Goal: Transaction & Acquisition: Subscribe to service/newsletter

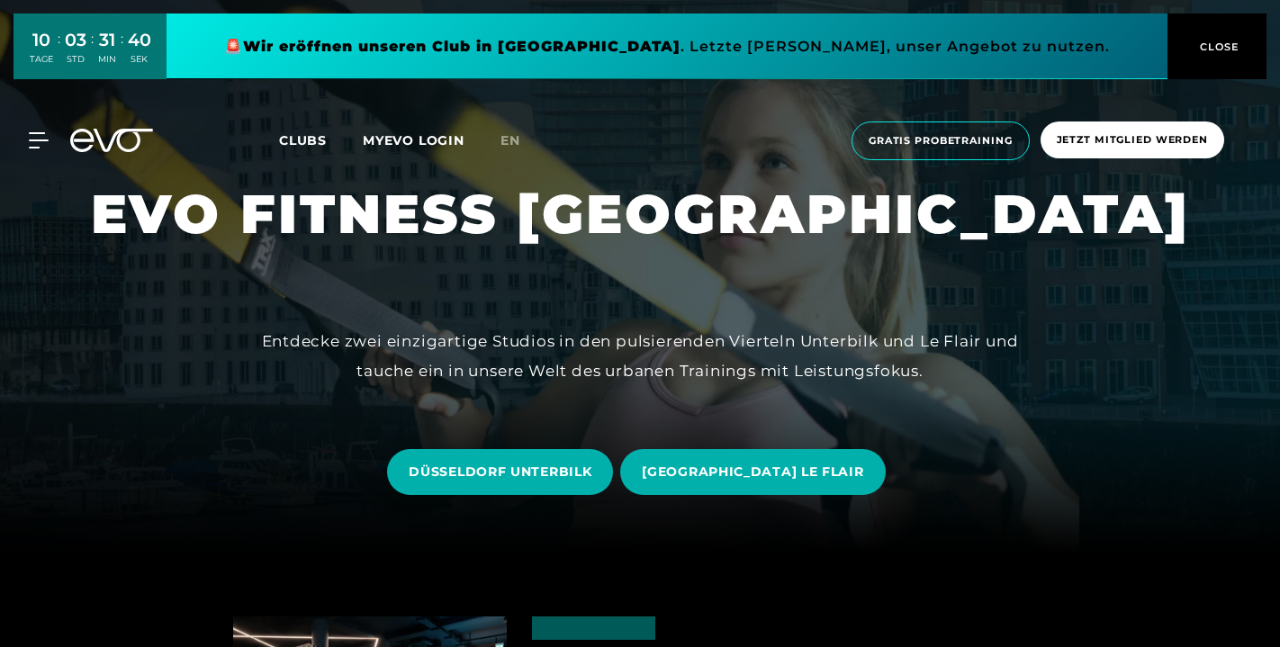
scroll to position [103, 0]
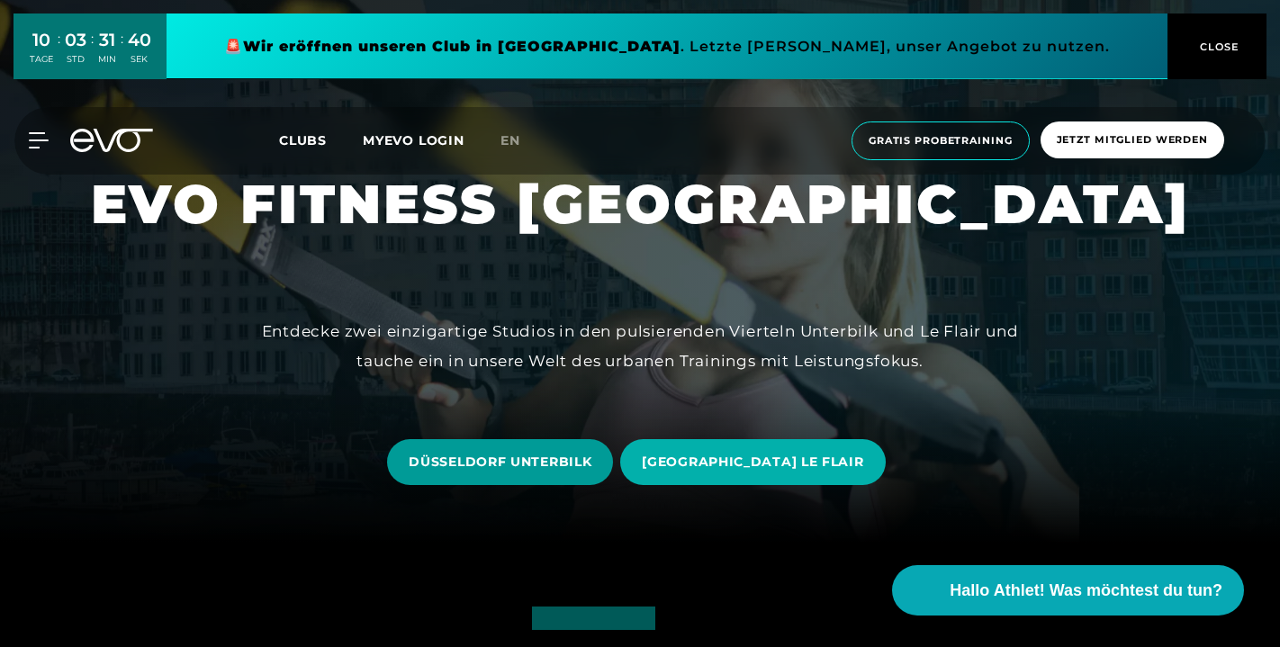
click at [552, 464] on span "DÜSSELDORF UNTERBILK" at bounding box center [500, 462] width 183 height 19
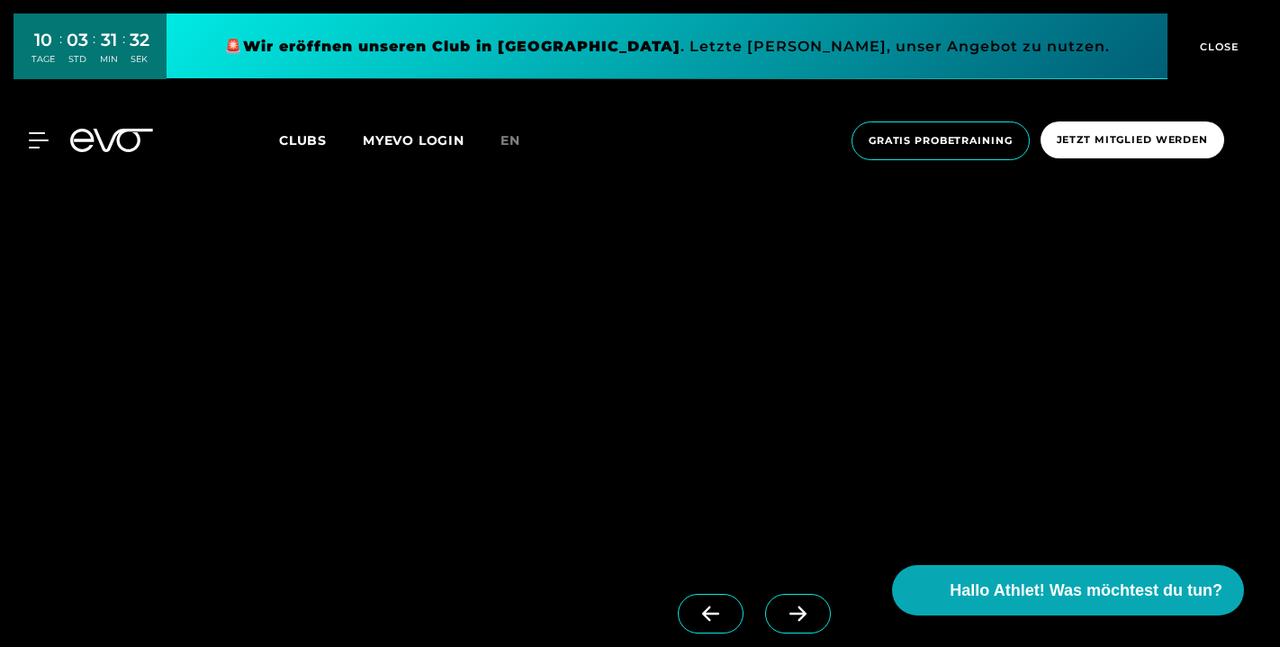
scroll to position [1352, 0]
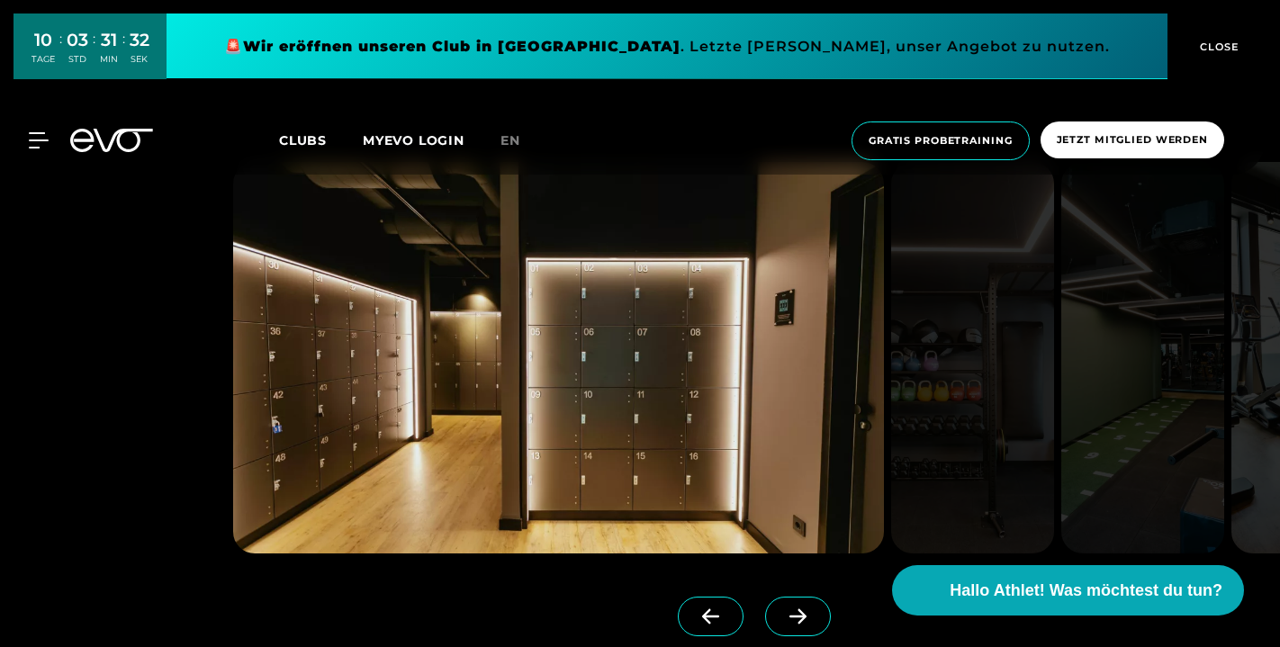
click at [813, 615] on icon at bounding box center [797, 616] width 31 height 16
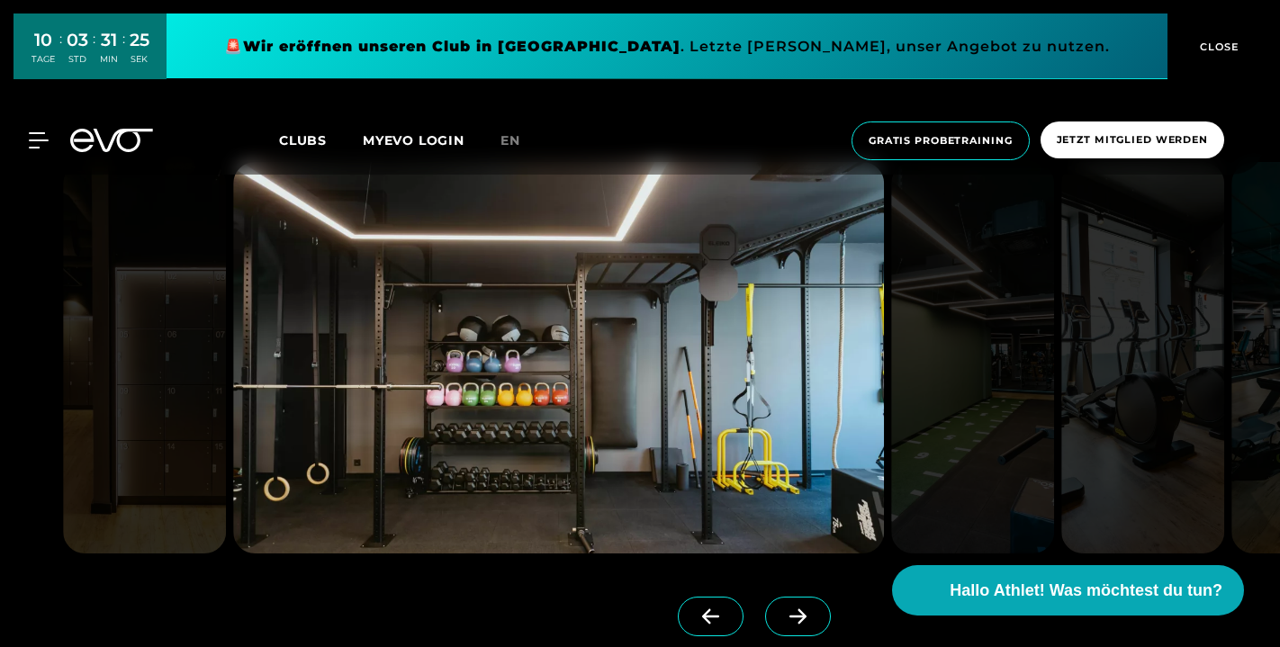
click at [813, 615] on icon at bounding box center [797, 616] width 31 height 16
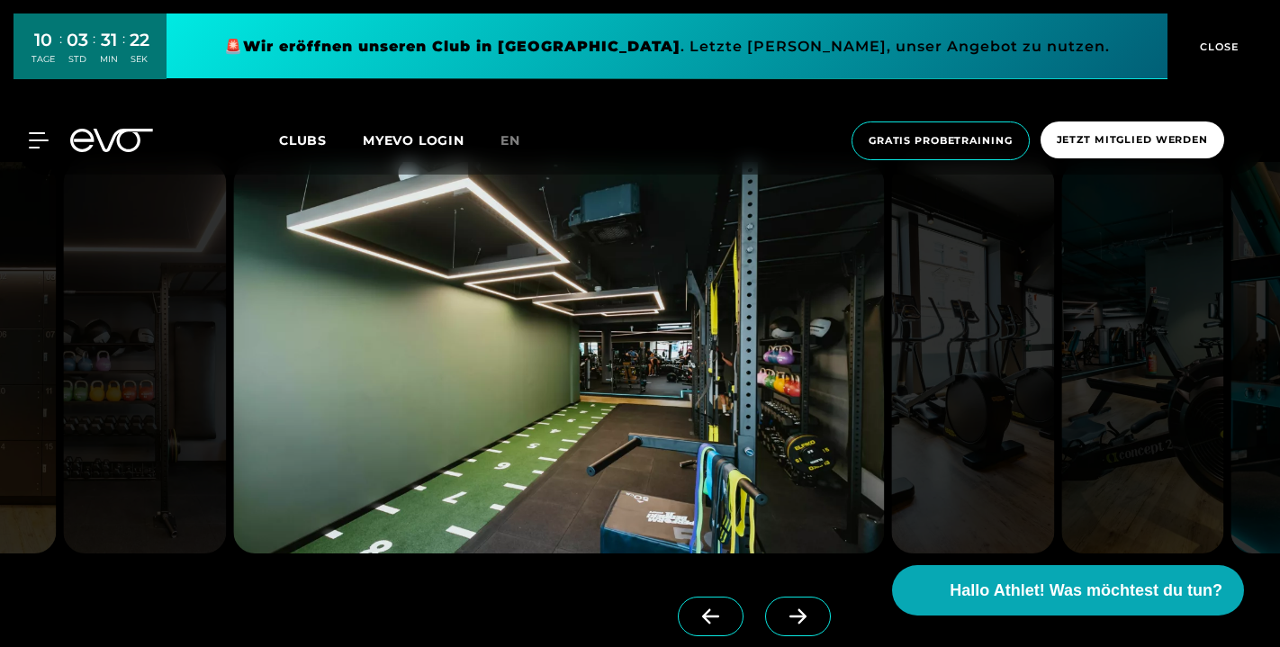
click at [808, 615] on icon at bounding box center [797, 616] width 31 height 16
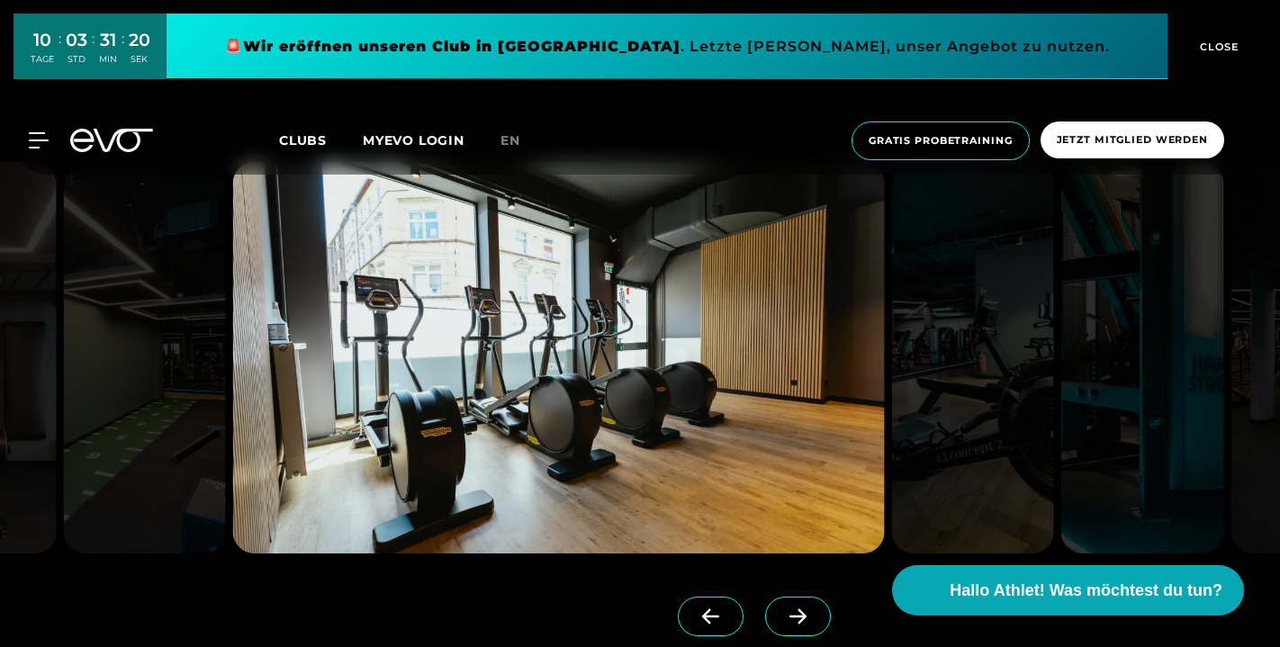
click at [808, 615] on icon at bounding box center [797, 616] width 31 height 16
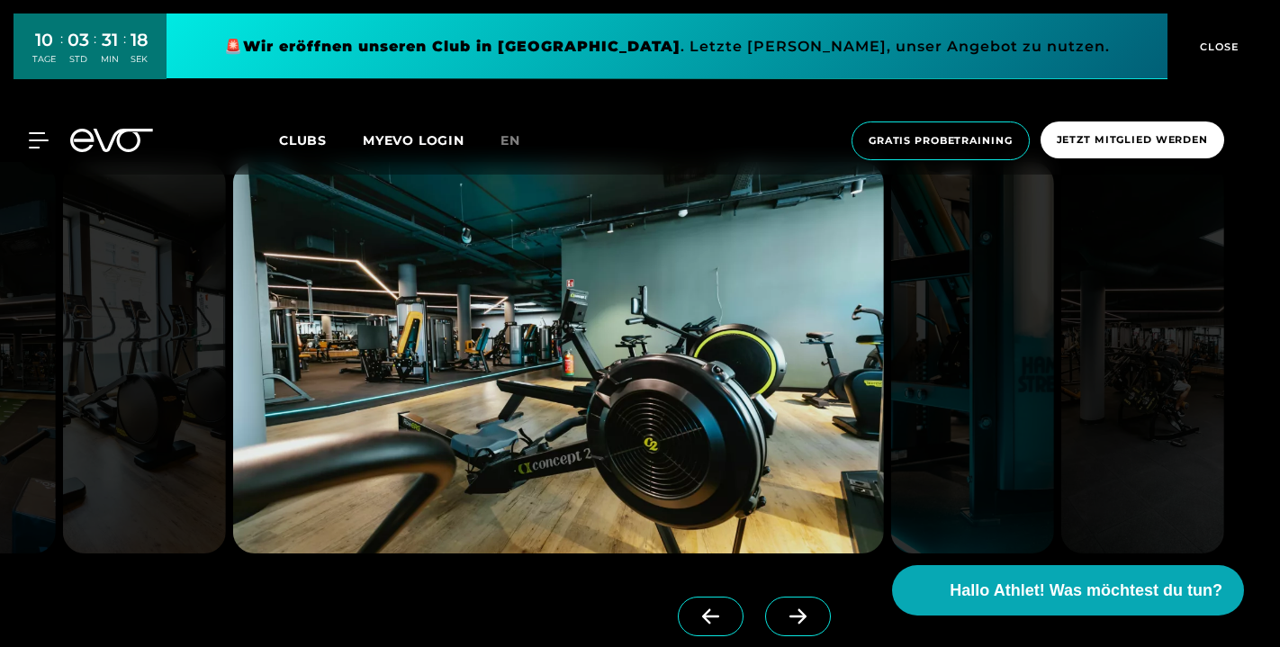
click at [808, 615] on icon at bounding box center [797, 616] width 31 height 16
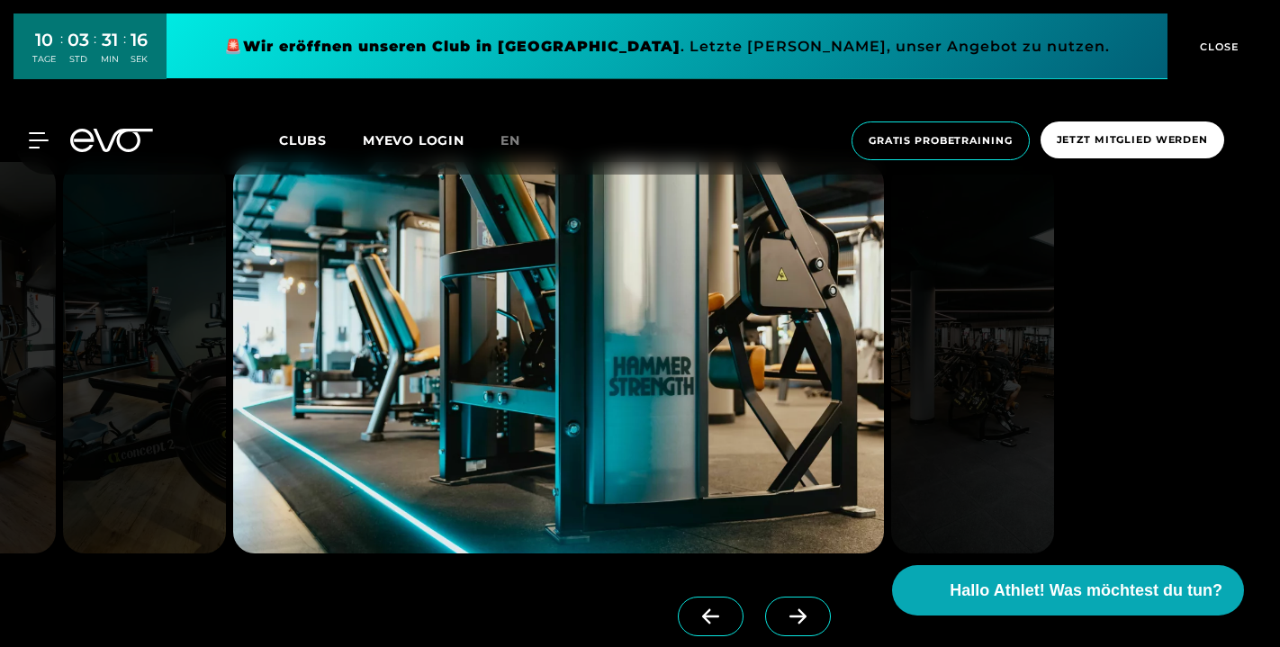
click at [808, 615] on icon at bounding box center [797, 616] width 31 height 16
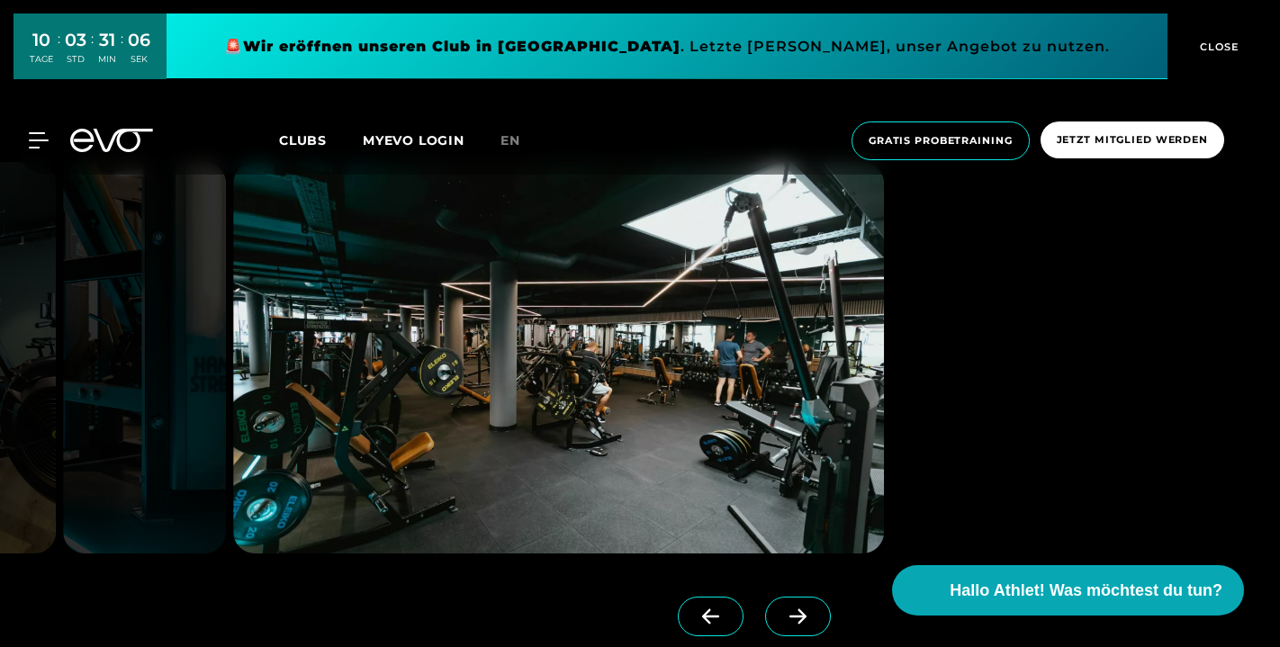
click at [802, 615] on icon at bounding box center [797, 616] width 17 height 15
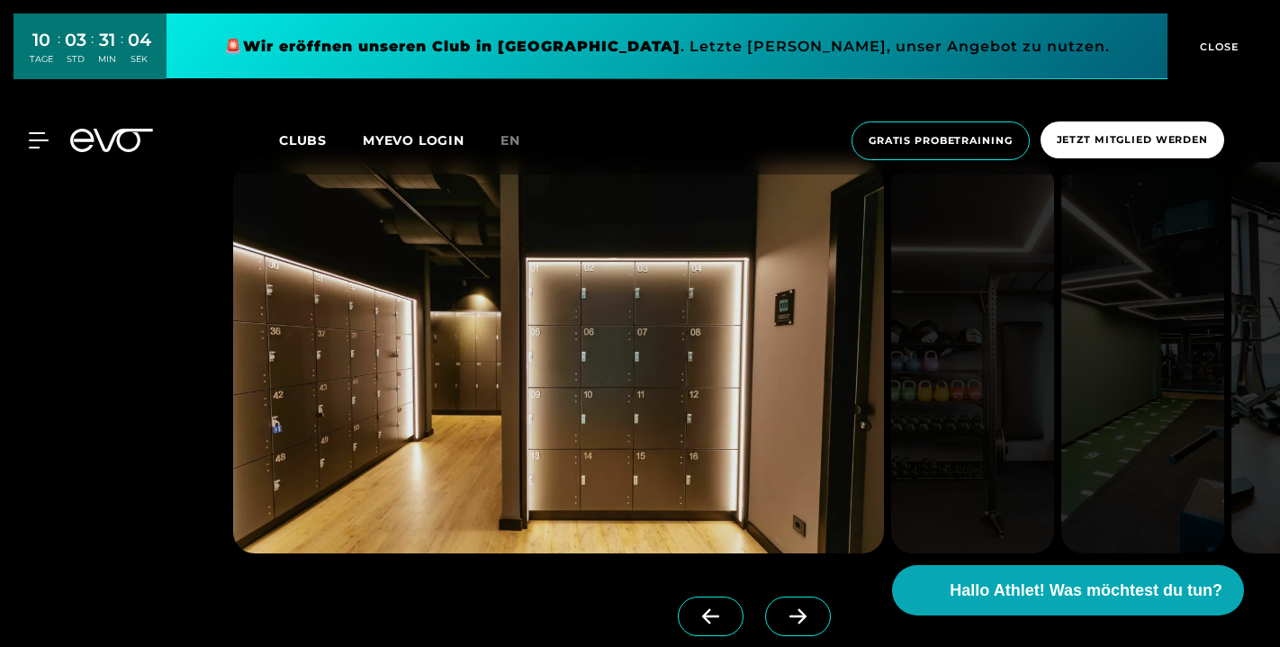
click at [721, 615] on icon at bounding box center [710, 616] width 31 height 16
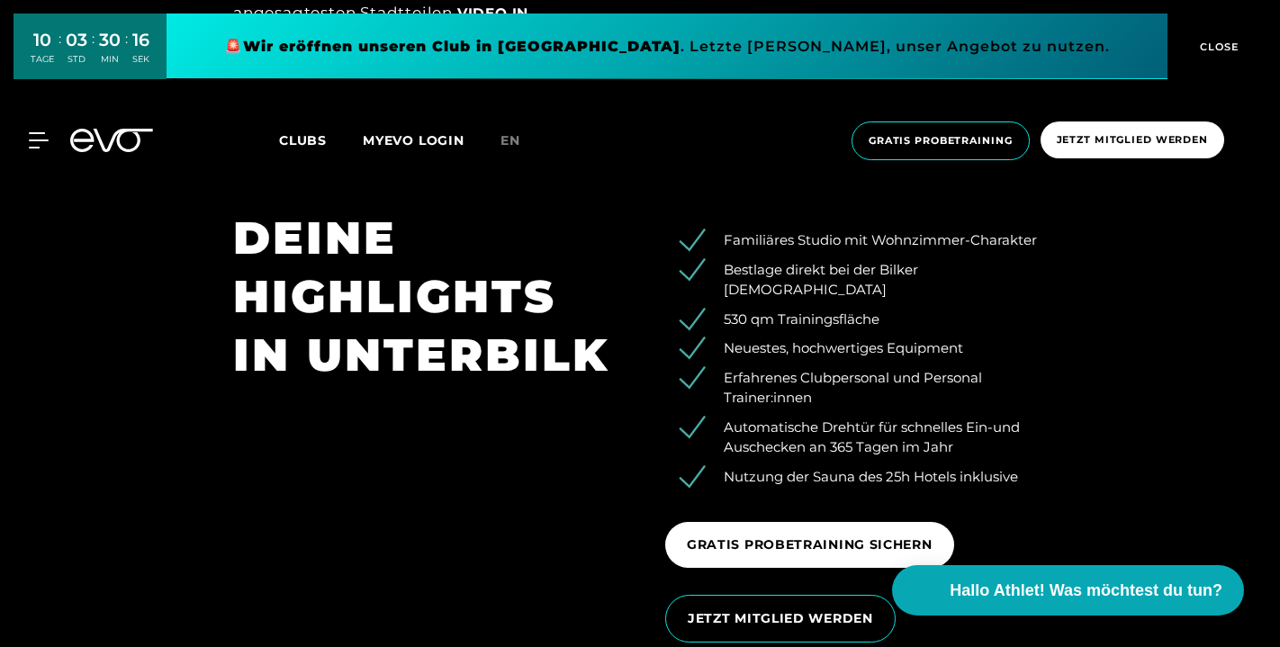
scroll to position [2456, 0]
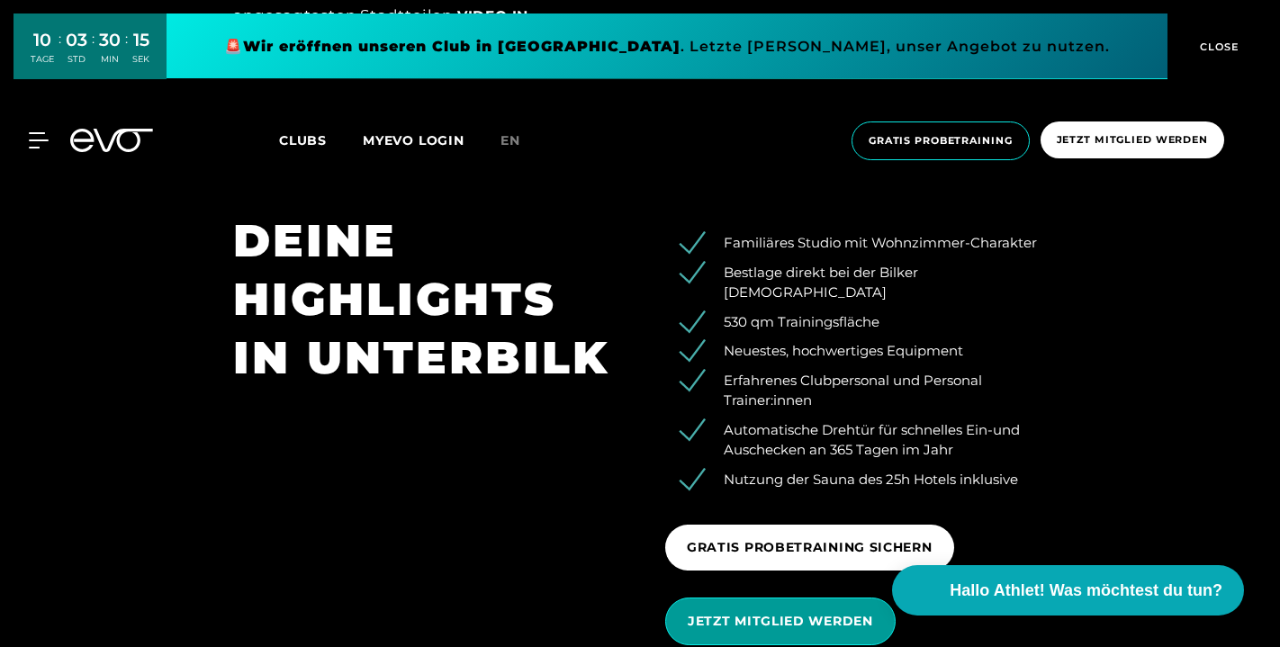
click at [756, 612] on span "JETZT MITGLIED WERDEN" at bounding box center [779, 621] width 185 height 19
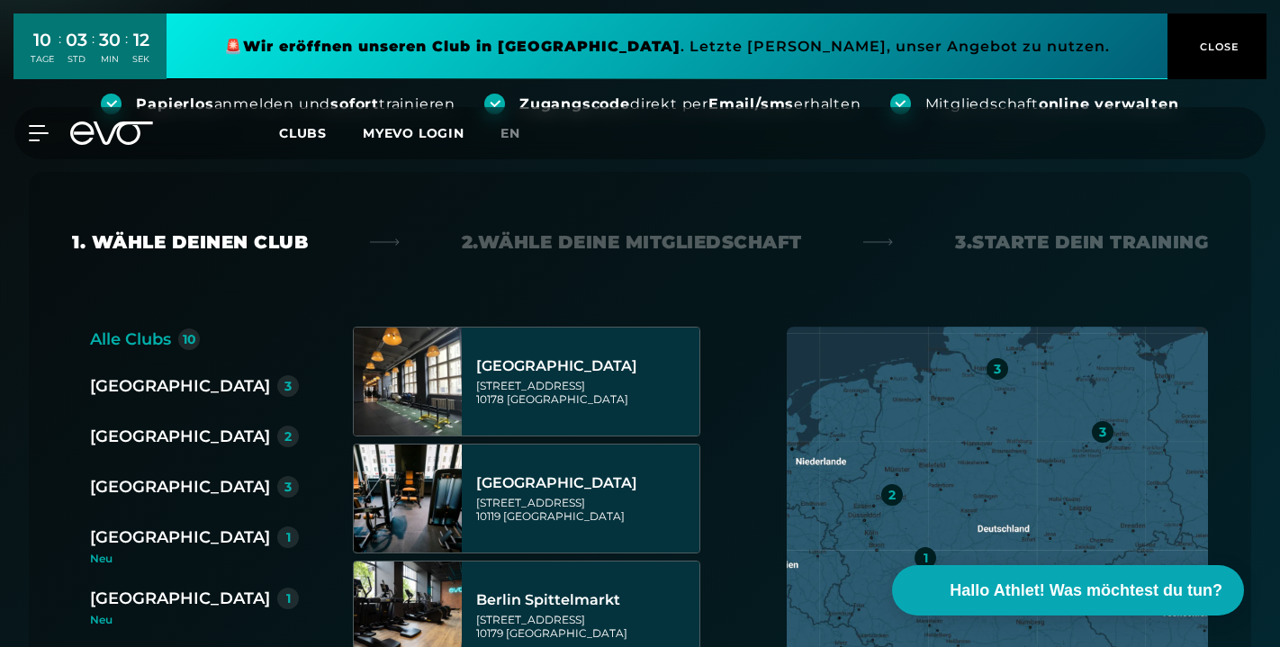
scroll to position [310, 0]
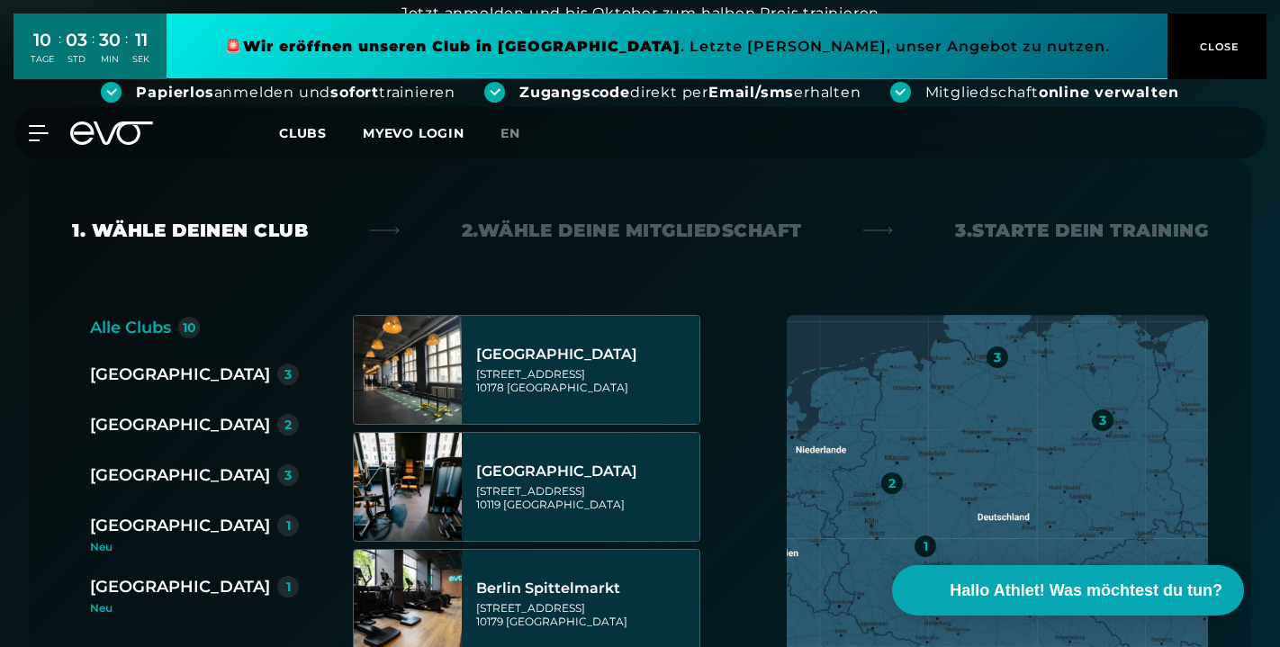
click at [147, 425] on div "[GEOGRAPHIC_DATA]" at bounding box center [180, 424] width 180 height 25
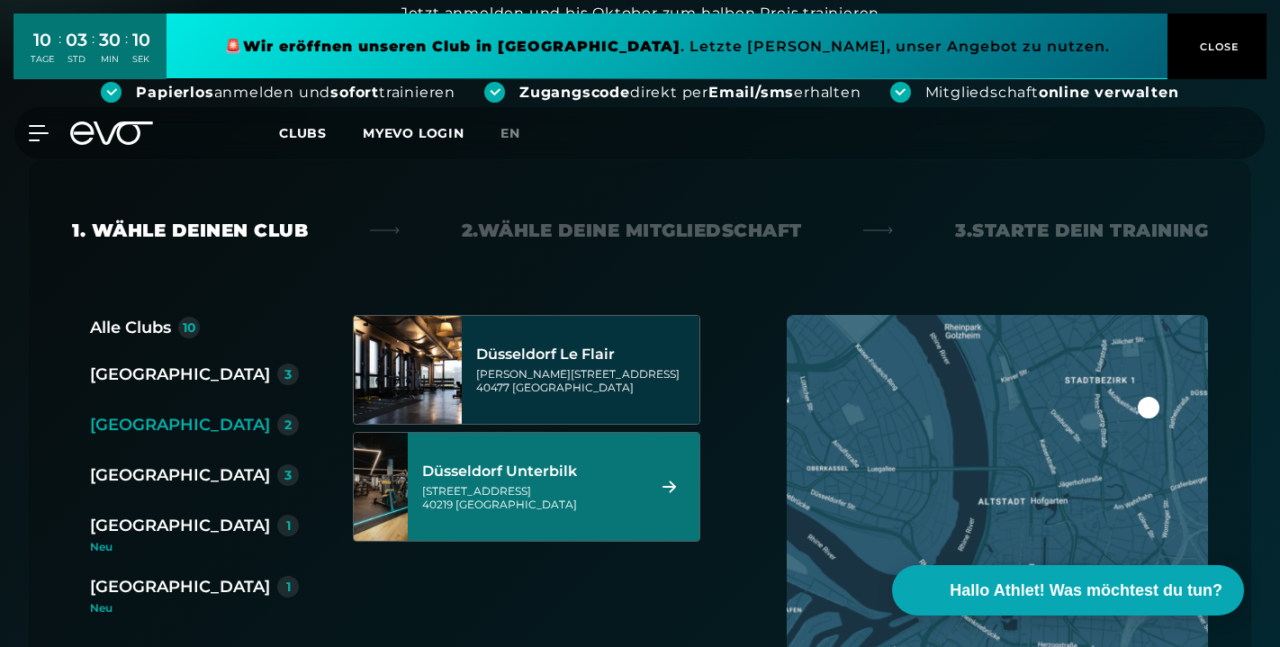
click at [564, 498] on div "[STREET_ADDRESS]" at bounding box center [531, 497] width 218 height 27
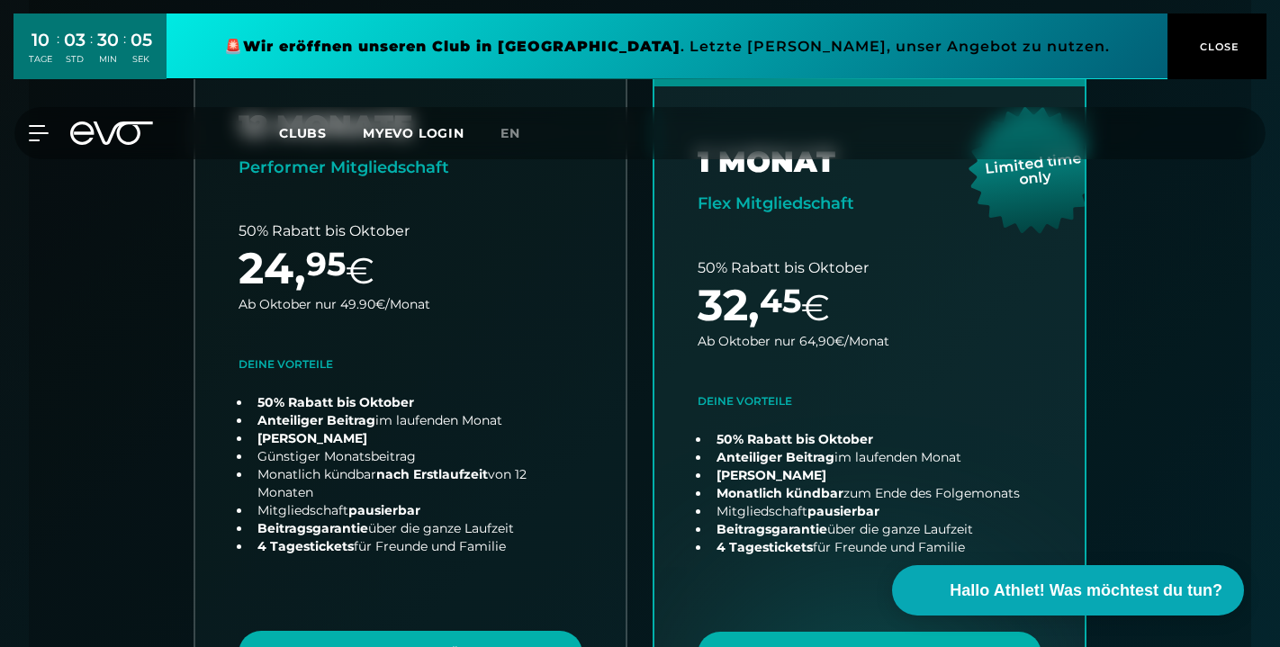
scroll to position [617, 0]
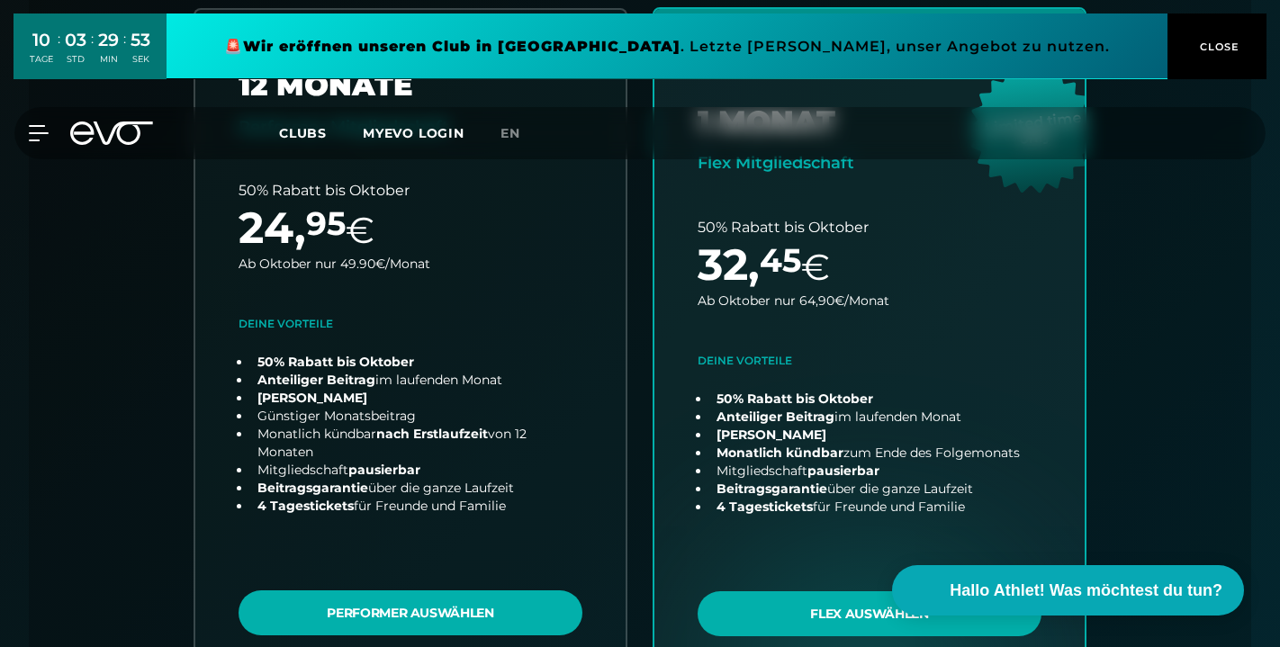
click at [1229, 45] on span "CLOSE" at bounding box center [1217, 47] width 44 height 16
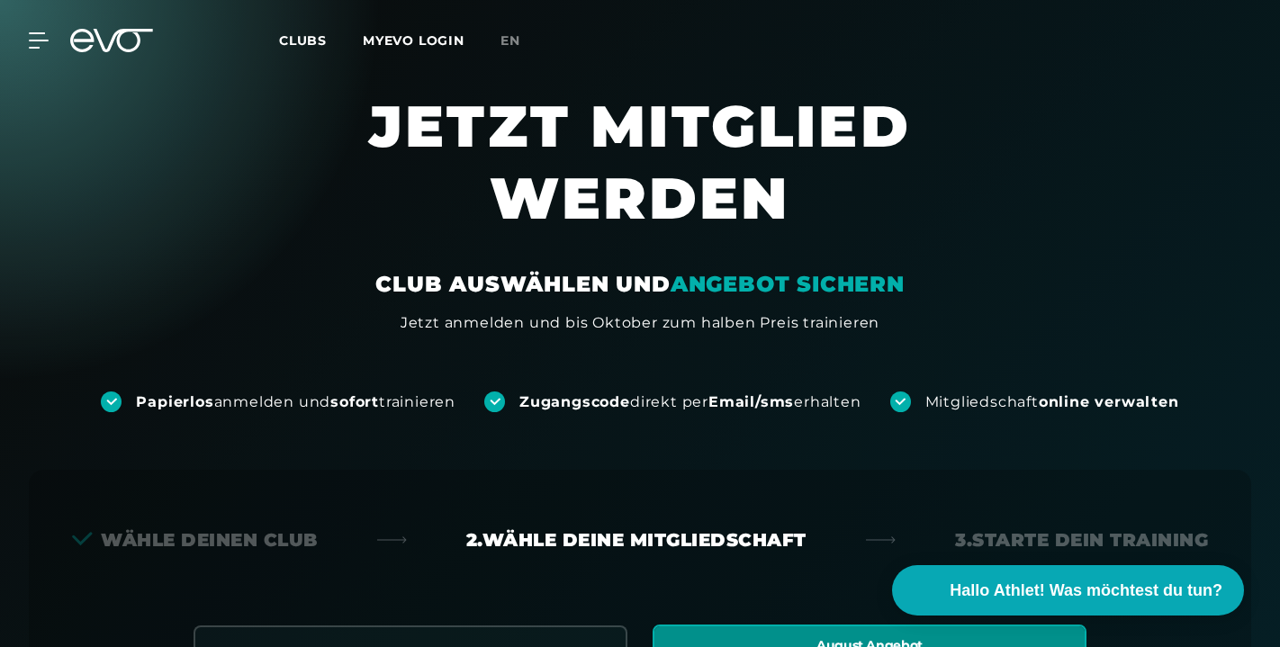
scroll to position [0, 0]
